Goal: Task Accomplishment & Management: Use online tool/utility

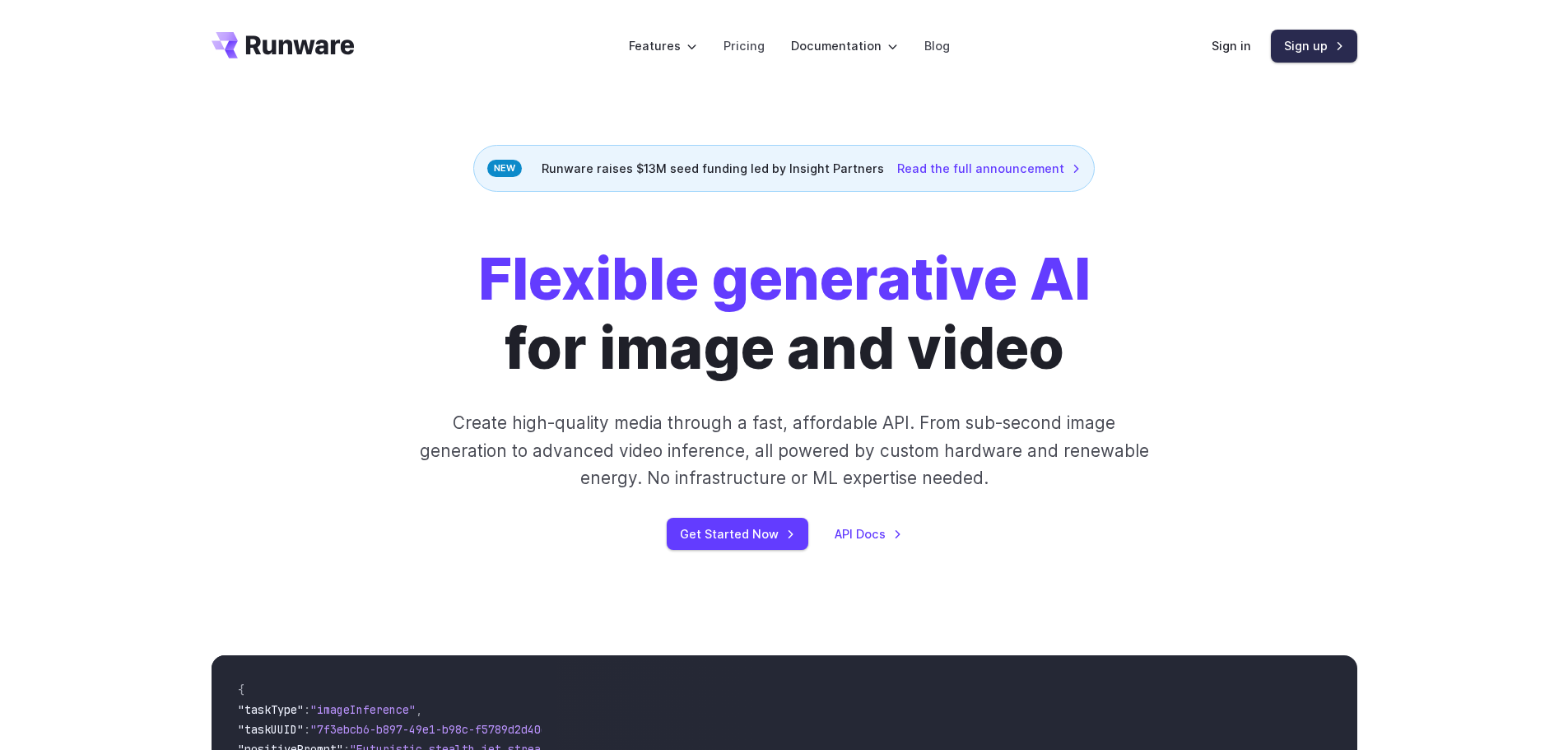
click at [1305, 44] on link "Sign up" at bounding box center [1314, 45] width 86 height 32
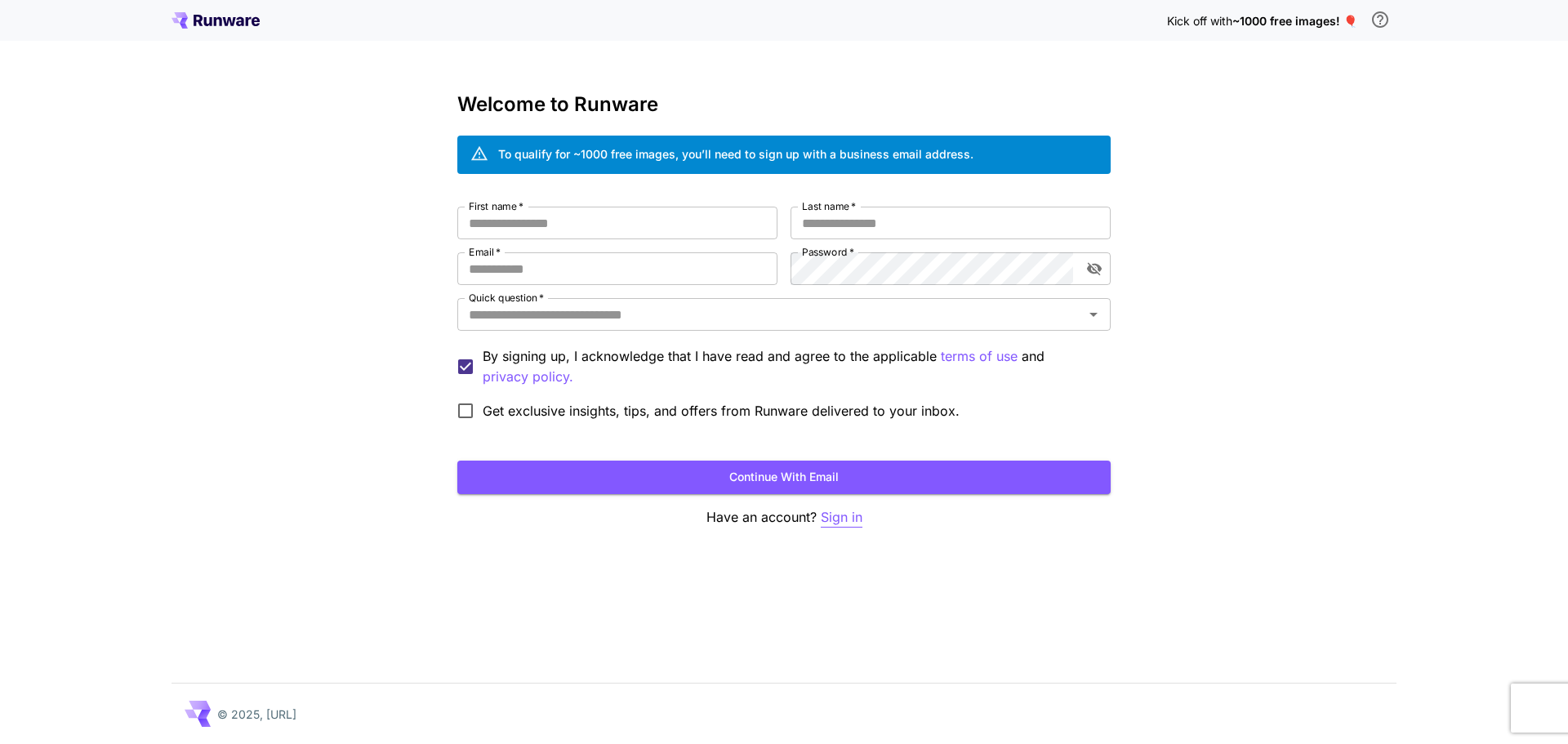
click at [854, 521] on p "Sign in" at bounding box center [841, 517] width 42 height 20
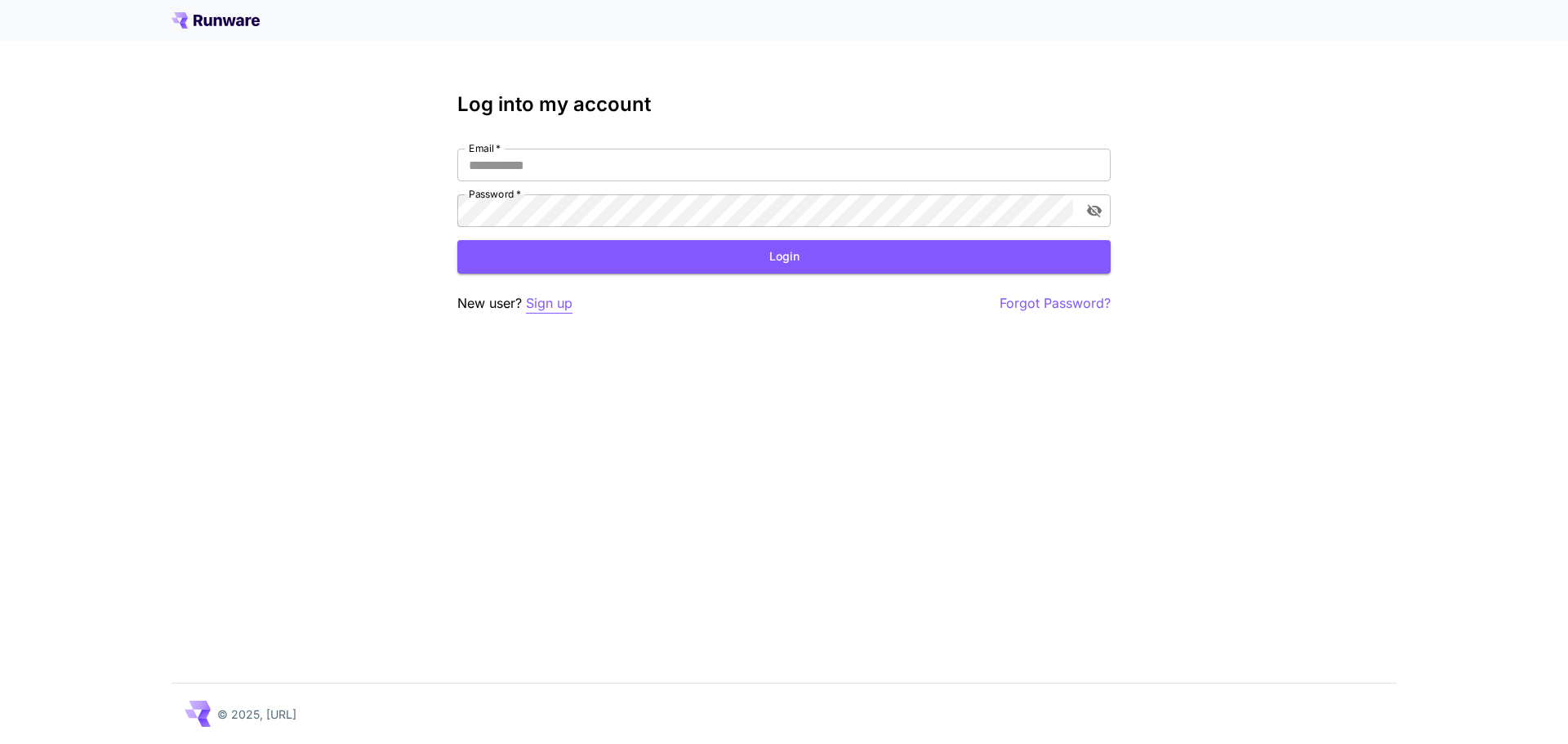
click at [556, 309] on p "Sign up" at bounding box center [549, 303] width 47 height 20
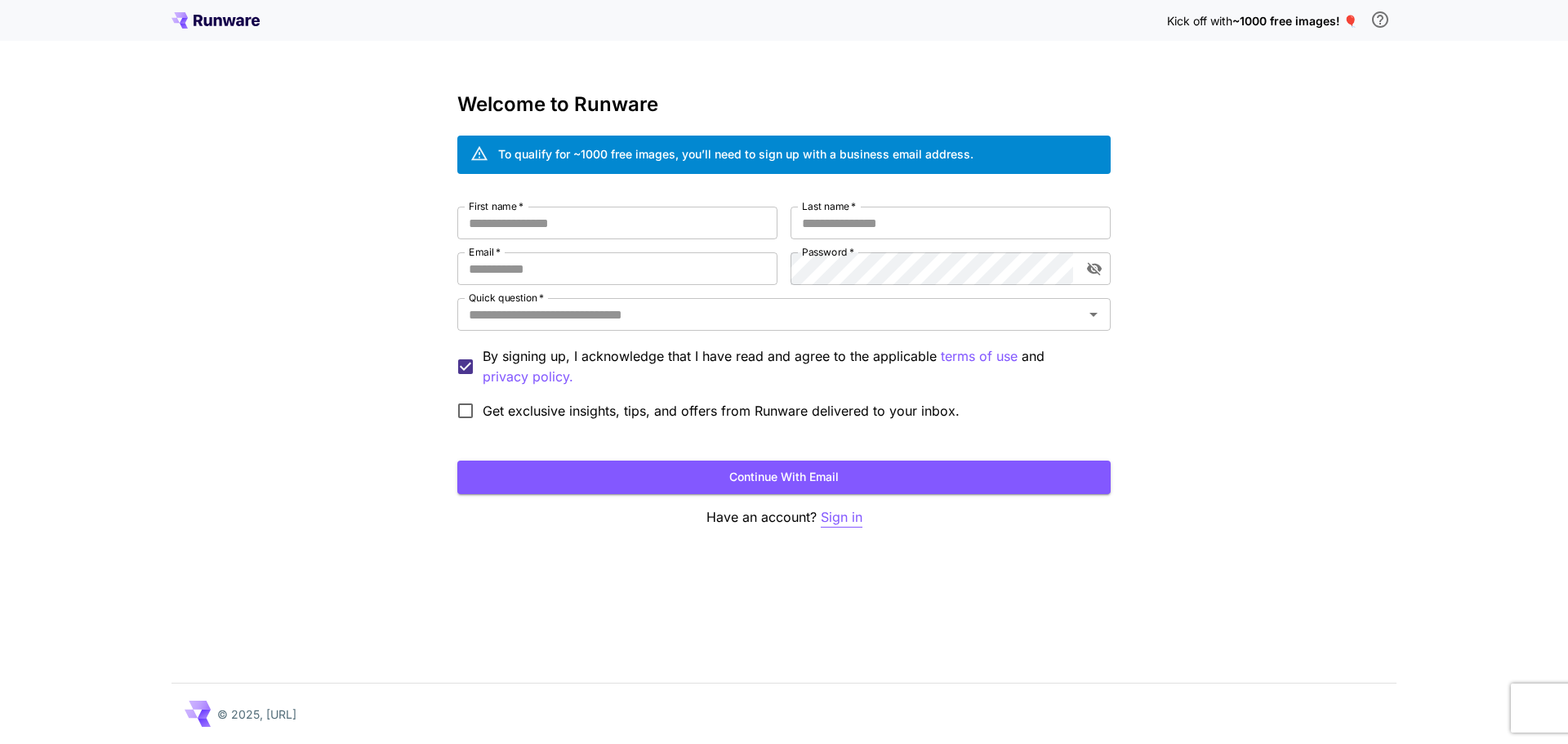
click at [841, 525] on p "Sign in" at bounding box center [841, 517] width 42 height 20
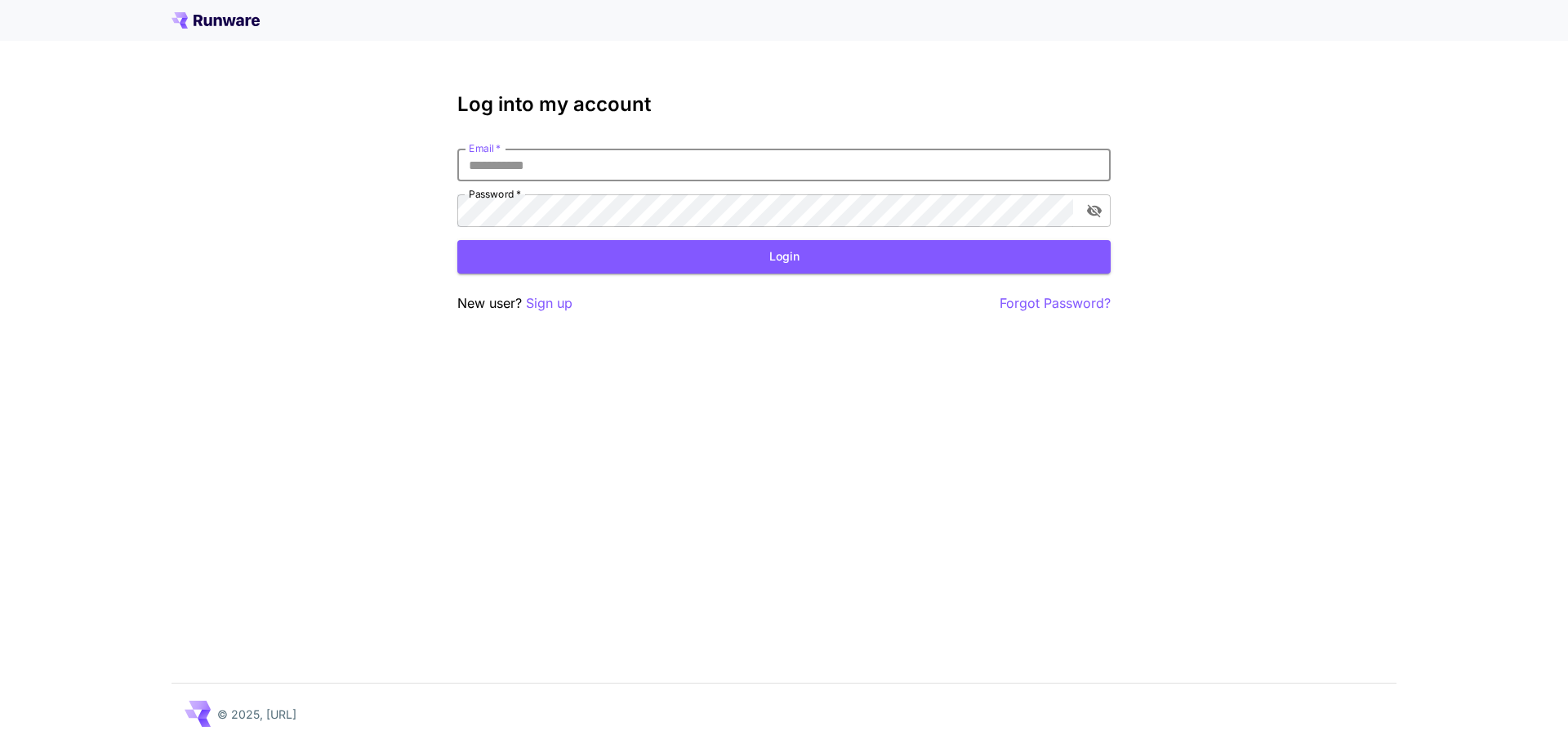
click at [530, 161] on input "Email   *" at bounding box center [784, 165] width 654 height 33
type input "**********"
drag, startPoint x: 593, startPoint y: 167, endPoint x: 464, endPoint y: 160, distance: 129.2
click at [464, 160] on input "**********" at bounding box center [784, 165] width 654 height 33
click button "Login" at bounding box center [784, 256] width 654 height 33
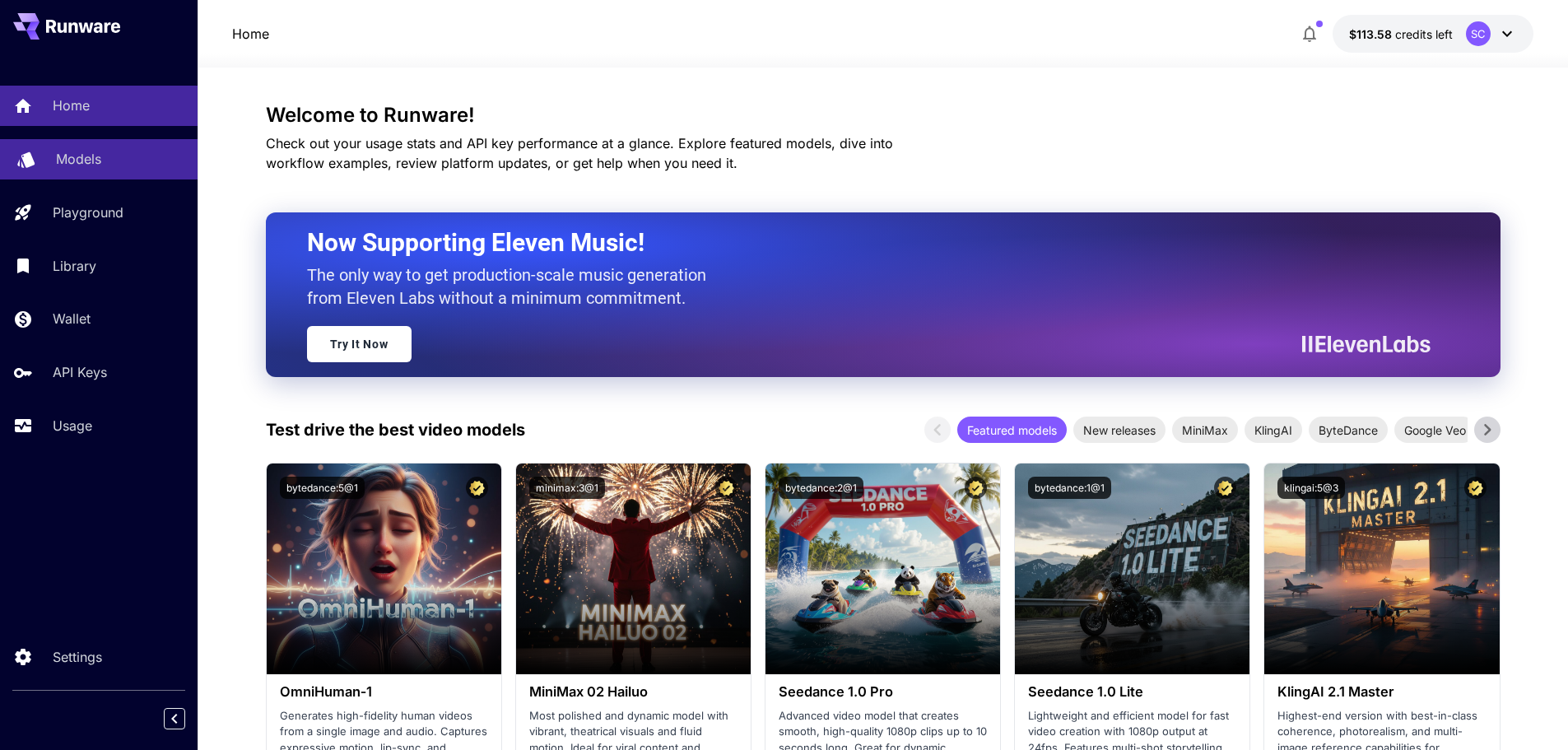
click at [88, 157] on p "Models" at bounding box center [78, 159] width 45 height 20
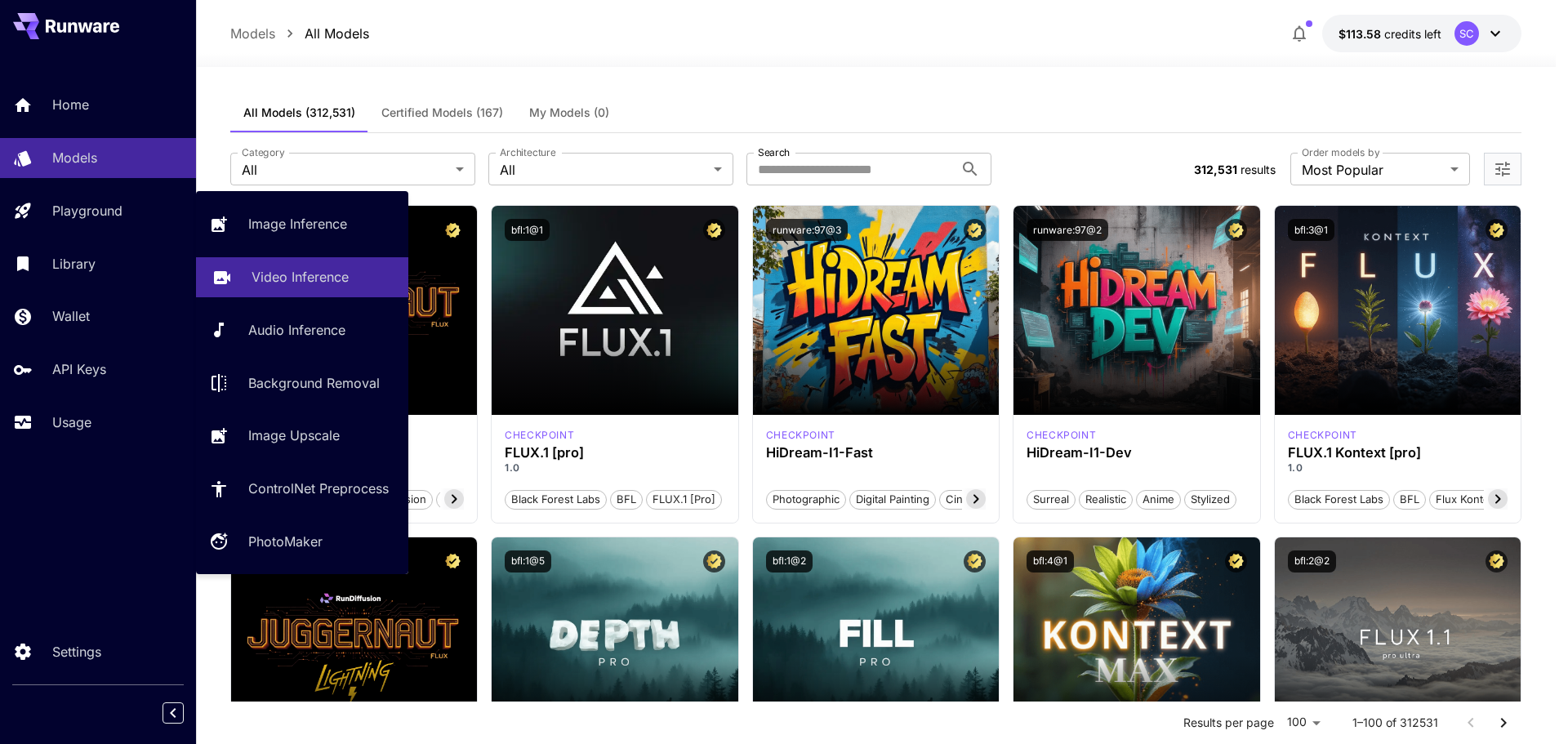
click at [347, 275] on p "Video Inference" at bounding box center [300, 277] width 97 height 19
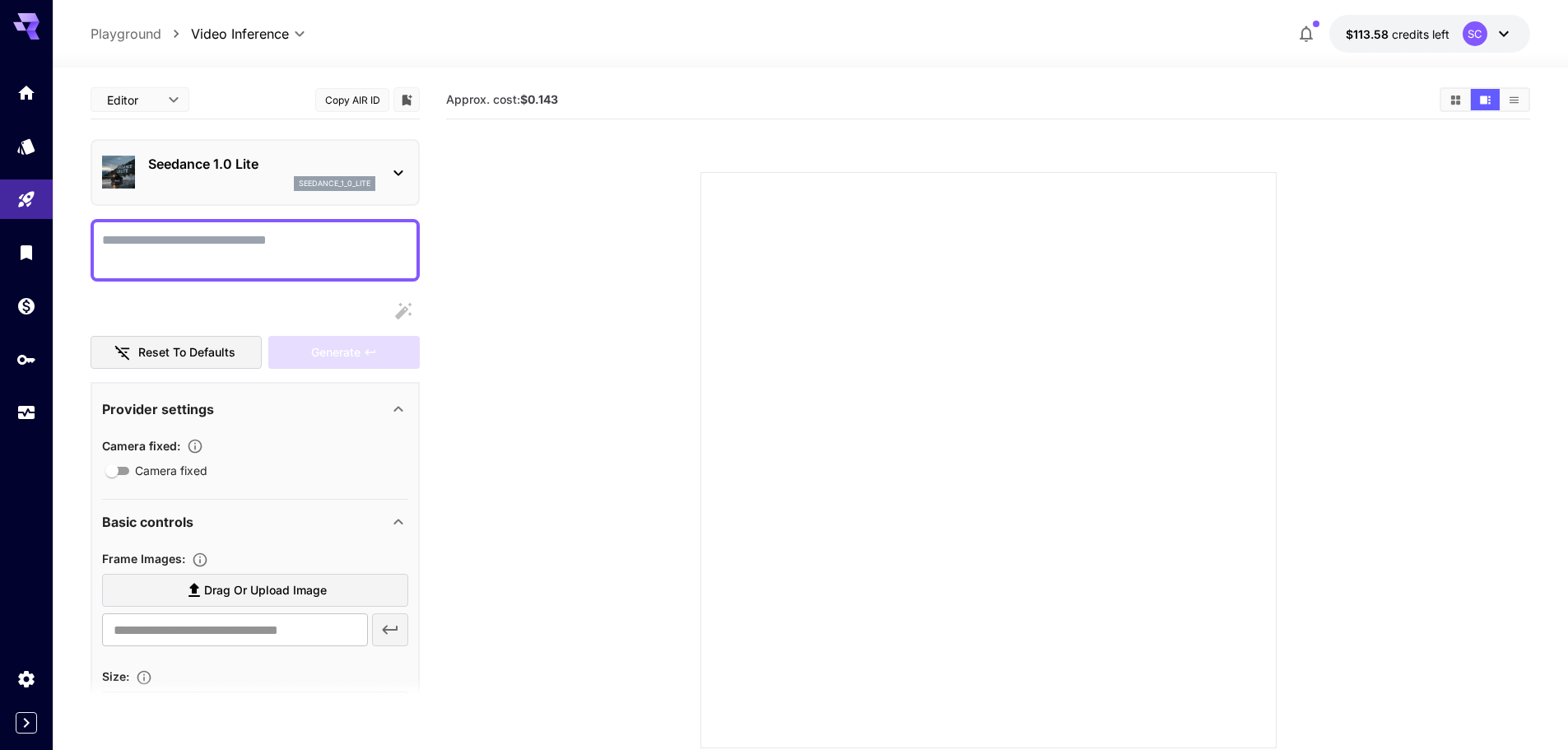
click at [391, 177] on icon at bounding box center [398, 172] width 20 height 20
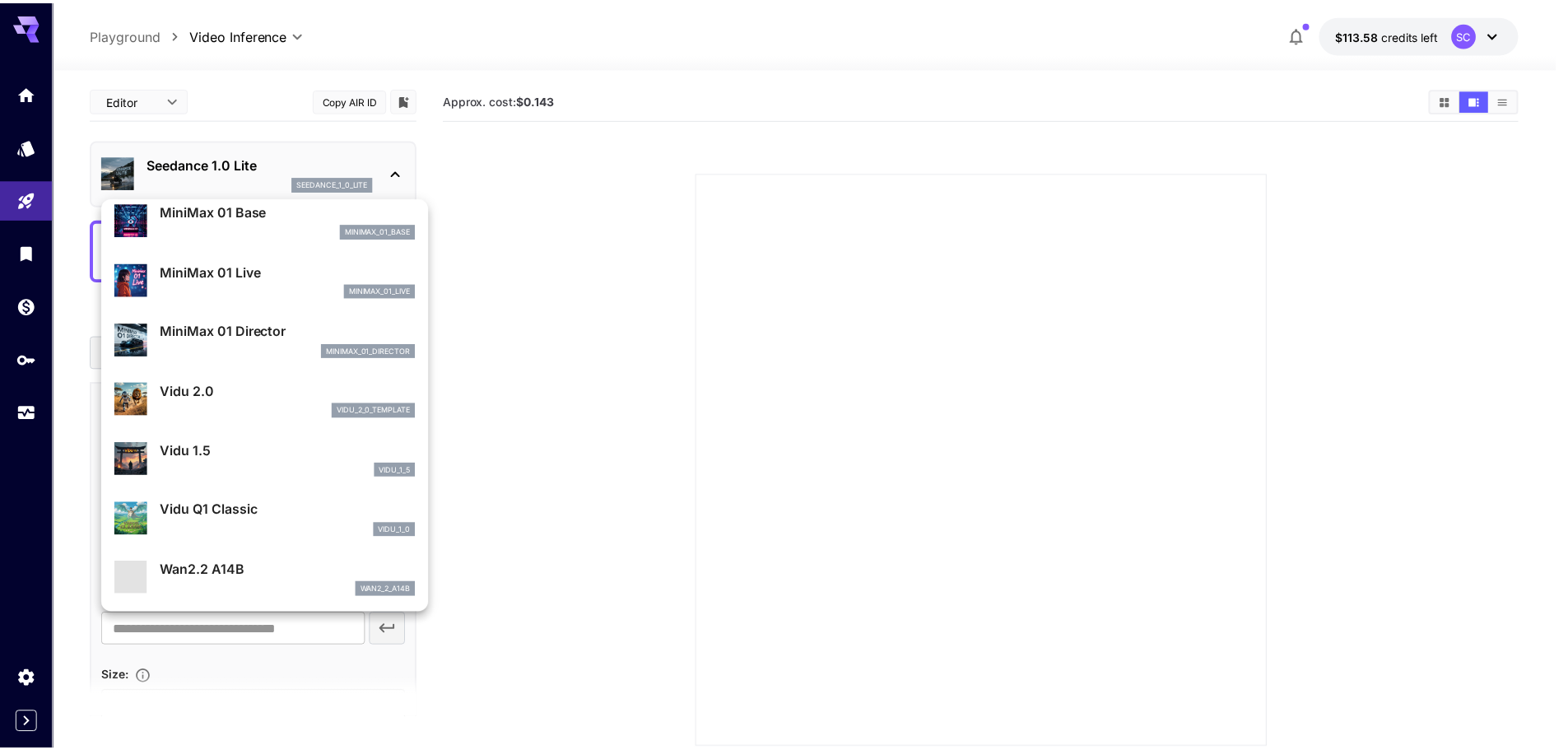
scroll to position [1332, 0]
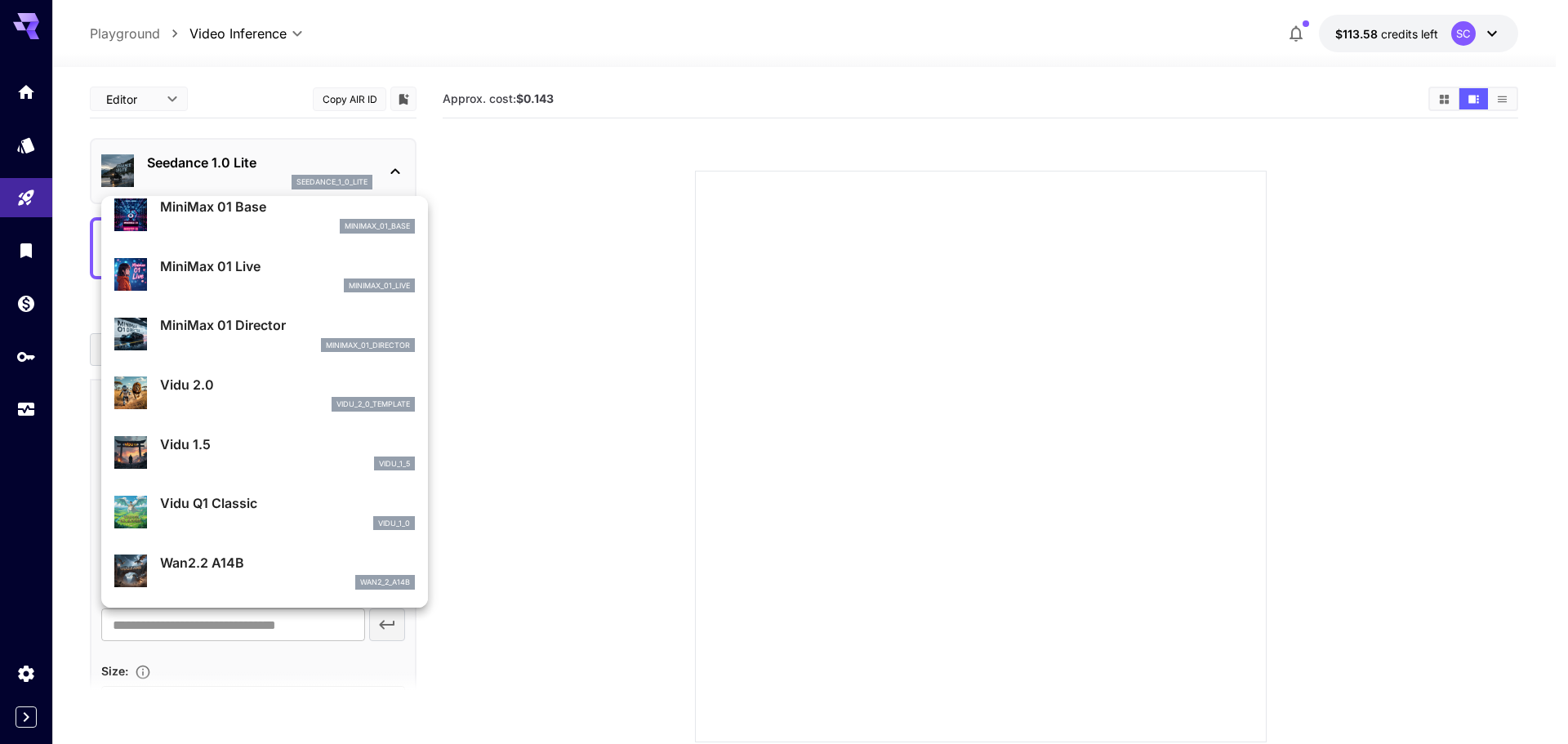
click at [627, 387] on div at bounding box center [784, 372] width 1568 height 744
